Goal: Task Accomplishment & Management: Use online tool/utility

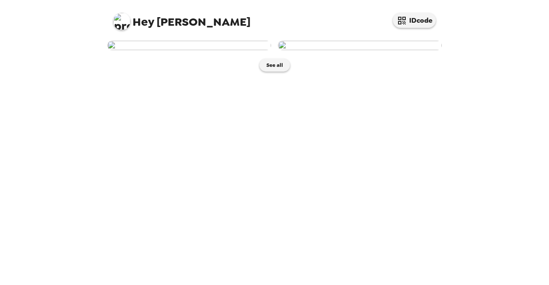
click at [321, 50] on img at bounding box center [360, 45] width 164 height 9
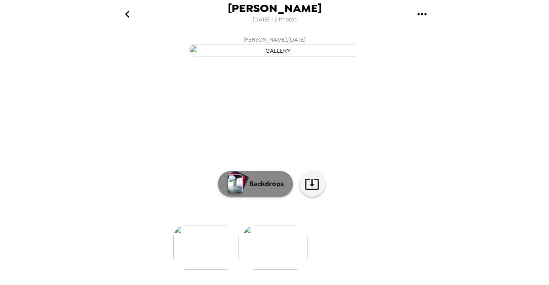
click at [256, 197] on button "Backdrops" at bounding box center [255, 184] width 75 height 26
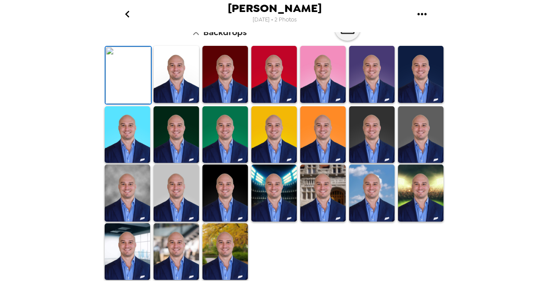
click at [175, 127] on img at bounding box center [175, 134] width 45 height 57
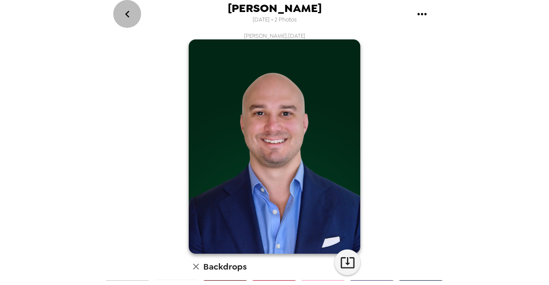
click at [130, 15] on icon "go back" at bounding box center [127, 14] width 14 height 14
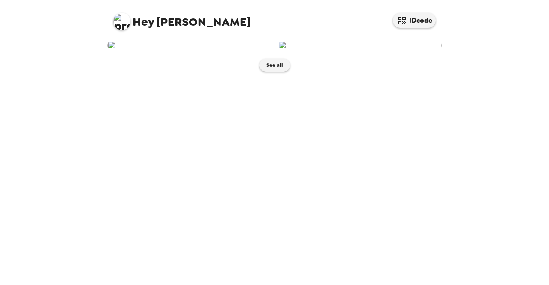
click at [213, 50] on img at bounding box center [189, 45] width 164 height 9
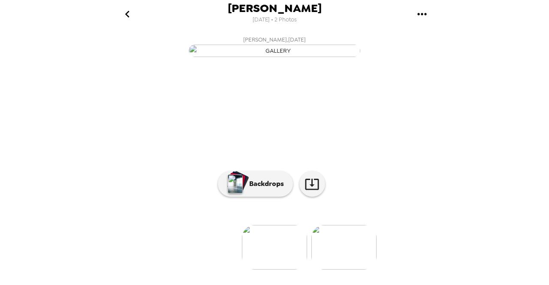
scroll to position [86, 0]
click at [276, 185] on p "Backdrops" at bounding box center [264, 184] width 39 height 10
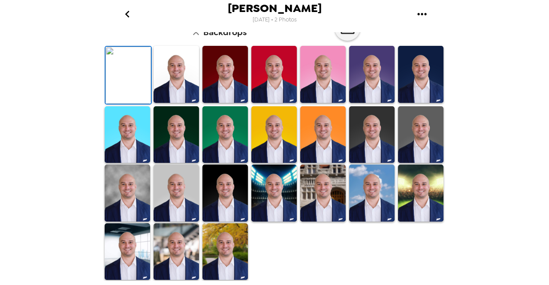
scroll to position [230, 0]
click at [175, 158] on img at bounding box center [175, 134] width 45 height 57
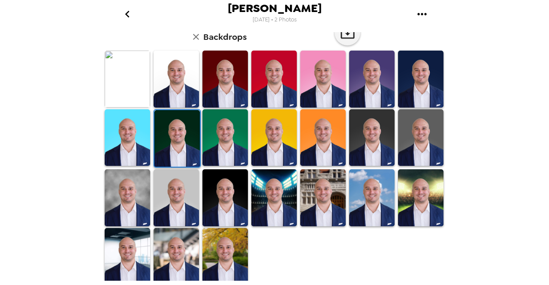
scroll to position [0, 0]
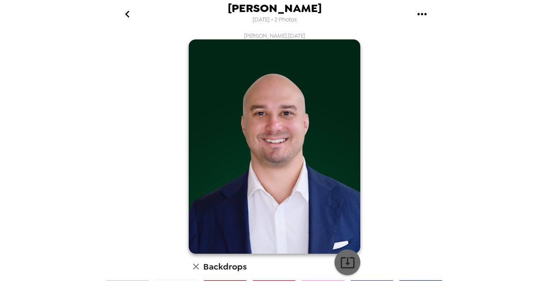
click at [341, 265] on icon "button" at bounding box center [347, 262] width 15 height 15
click at [81, 81] on div "Rennie Merhige 9/9/2025 • 2 Photos Rennie Merhige , 08-20-2025 Backdrops" at bounding box center [274, 142] width 549 height 285
